Goal: Download file/media

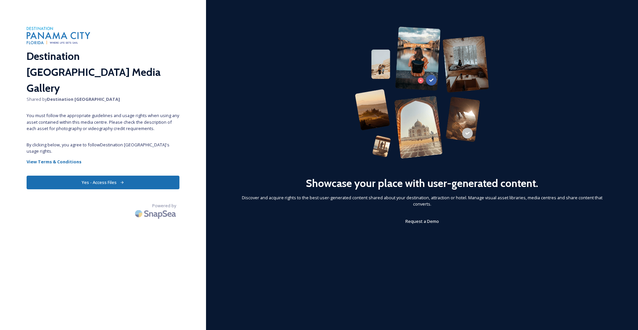
click at [144, 175] on button "Yes - Access Files" at bounding box center [103, 182] width 153 height 14
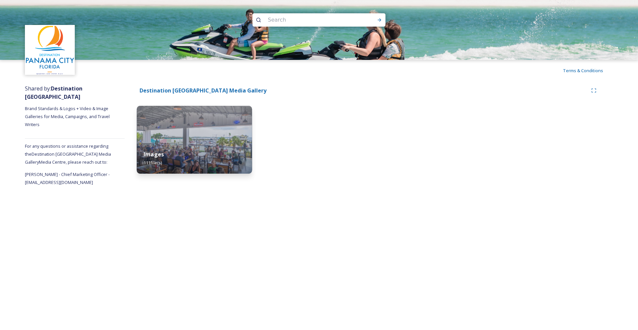
click at [220, 150] on div "Images 111 file(s)" at bounding box center [194, 158] width 115 height 30
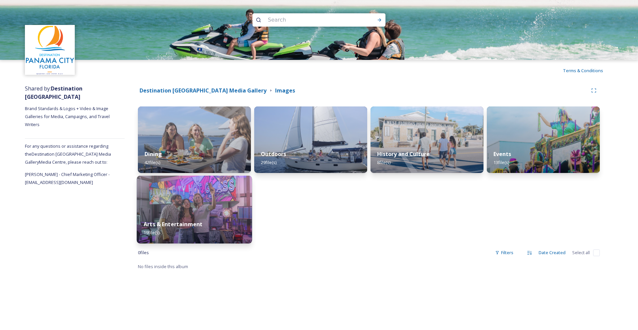
click at [211, 199] on img at bounding box center [194, 209] width 115 height 68
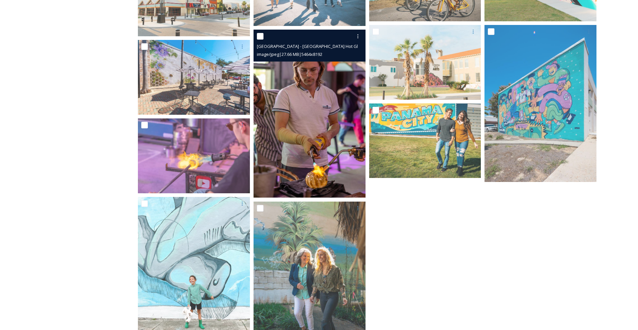
scroll to position [348, 0]
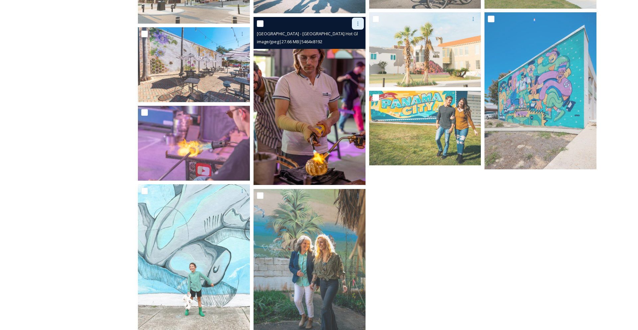
click at [359, 21] on icon at bounding box center [357, 23] width 5 height 5
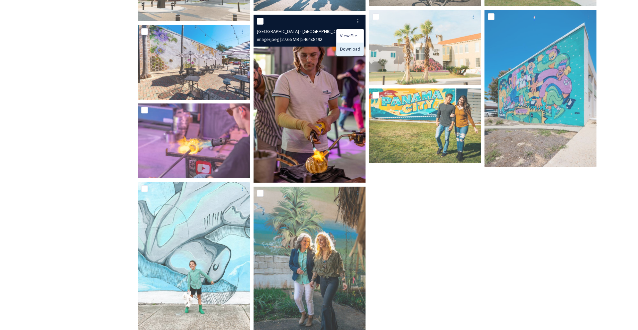
click at [347, 47] on span "Download" at bounding box center [350, 49] width 20 height 6
